Goal: Information Seeking & Learning: Learn about a topic

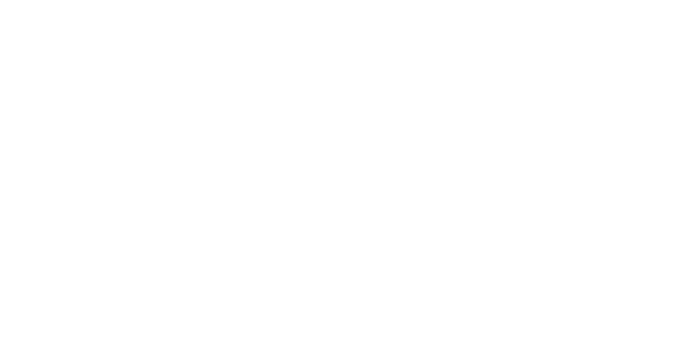
click at [253, 3] on div at bounding box center [341, 3] width 676 height 0
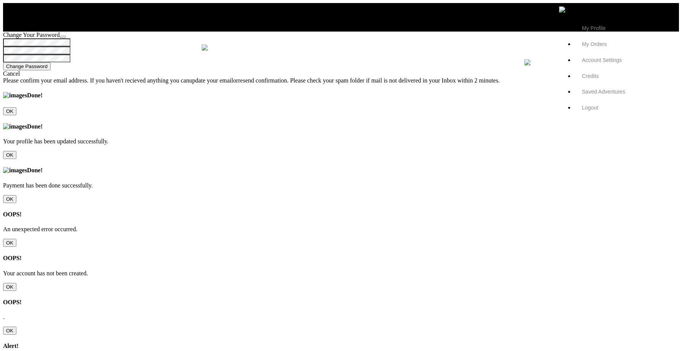
type input "Eirik"
type input "Y. A. [PERSON_NAME]"
type input "testuser4444"
type input "TAGLINE TAGLINE TAGLINE TAGL"
type textarea "DESCRIPTION DESCRIPTION DESCRIPTION DESCRIPTION DESCRIPTION DESCRIPTION DESCRIP…"
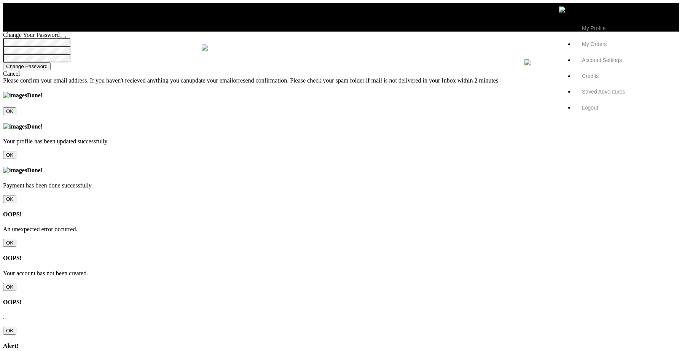
type input "[EMAIL_ADDRESS][DOMAIN_NAME]"
type input "[PHONE_NUMBER]"
click at [3, 62] on icon at bounding box center [3, 62] width 0 height 0
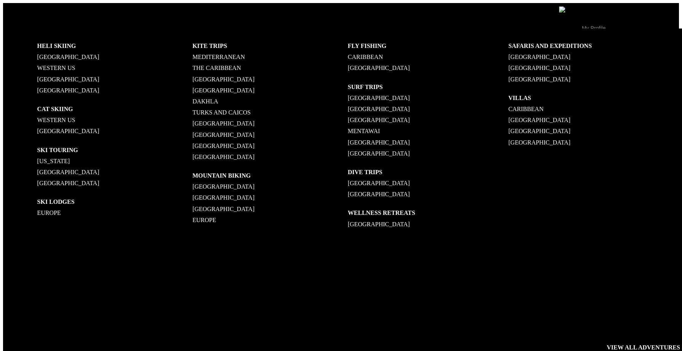
click at [356, 64] on p "destinations" at bounding box center [353, 67] width 41 height 6
click at [50, 44] on p "Heli Skiing" at bounding box center [114, 45] width 155 height 7
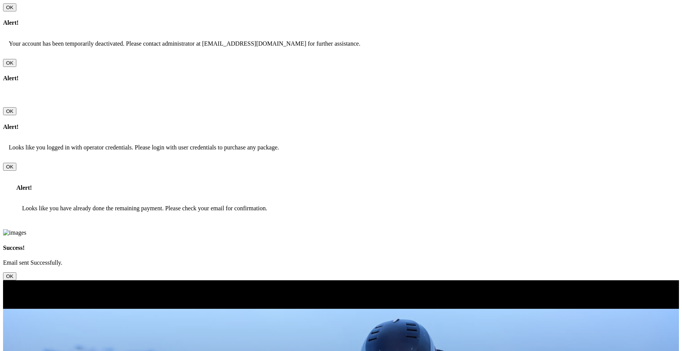
scroll to position [321, 0]
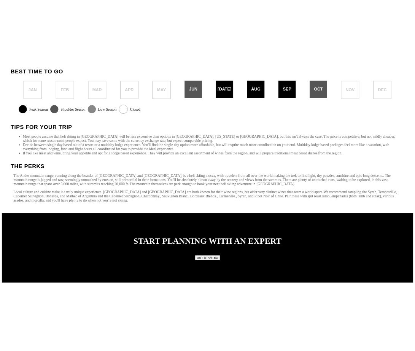
scroll to position [967, 0]
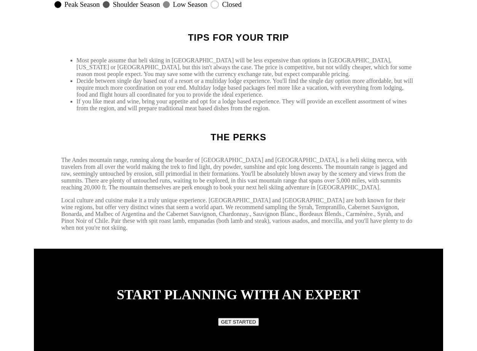
scroll to position [958, 0]
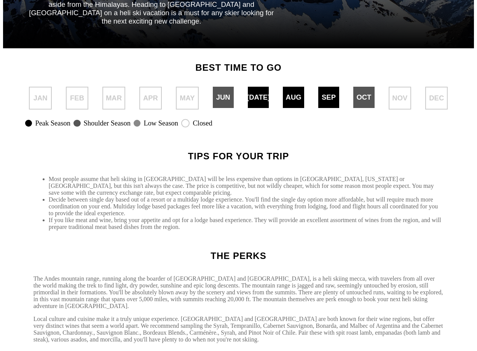
scroll to position [846, 0]
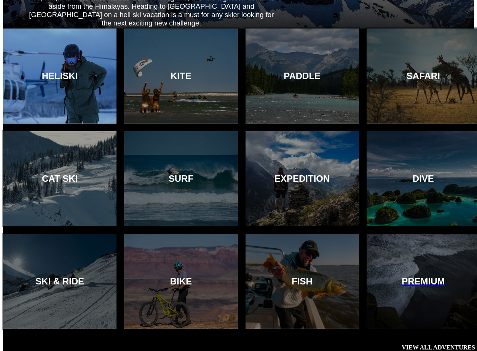
click at [97, 83] on div at bounding box center [60, 76] width 116 height 97
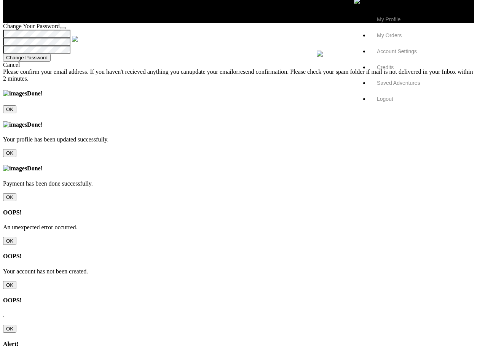
scroll to position [9, 0]
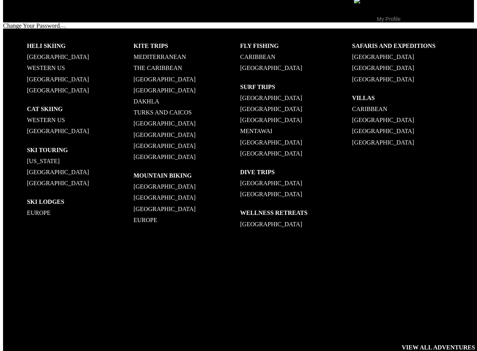
click at [43, 55] on p "[GEOGRAPHIC_DATA]" at bounding box center [80, 56] width 107 height 7
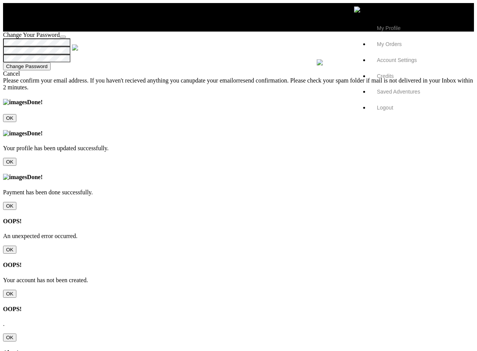
click at [461, 14] on p at bounding box center [411, 14] width 114 height 0
click at [393, 111] on span "Logout" at bounding box center [385, 108] width 16 height 6
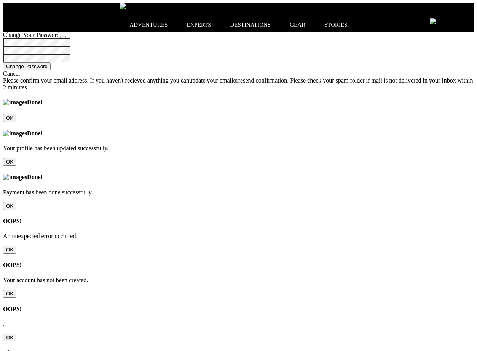
click at [466, 21] on icon at bounding box center [466, 21] width 0 height 0
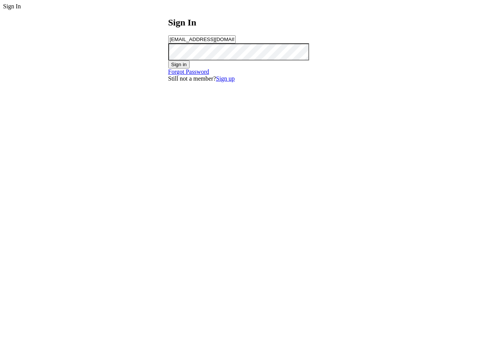
click at [236, 43] on input "[EMAIL_ADDRESS][DOMAIN_NAME]" at bounding box center [201, 39] width 67 height 8
type input "chandan201@yopmail.com"
click at [190, 69] on button "Sign in" at bounding box center [179, 65] width 22 height 8
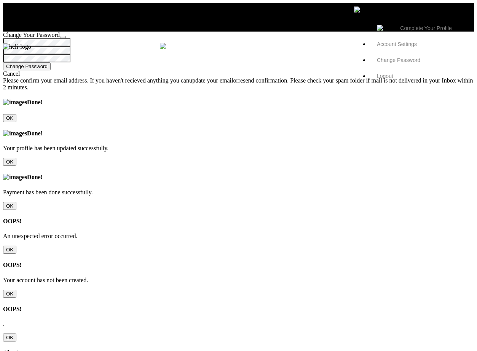
click at [354, 14] on icon at bounding box center [354, 14] width 0 height 0
click at [393, 79] on span "Logout" at bounding box center [385, 76] width 16 height 6
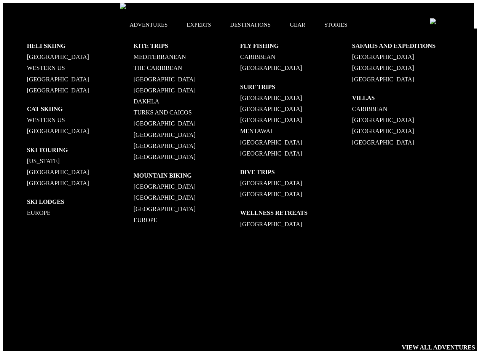
click at [50, 56] on p "[GEOGRAPHIC_DATA]" at bounding box center [80, 56] width 107 height 7
click at [41, 68] on p "Western US" at bounding box center [80, 67] width 107 height 7
